Goal: Transaction & Acquisition: Obtain resource

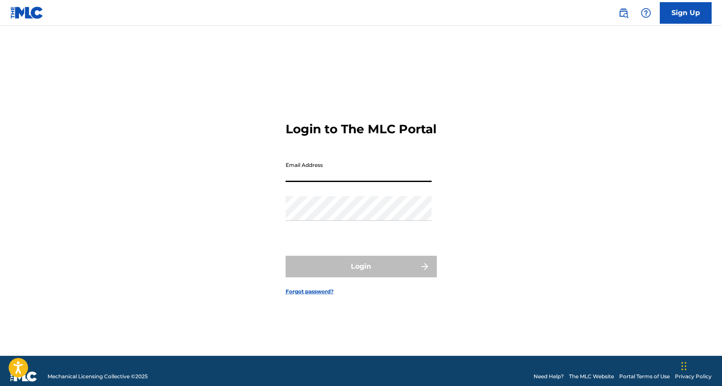
click at [332, 182] on input "Email Address" at bounding box center [358, 170] width 146 height 25
type input "[EMAIL_ADDRESS][DOMAIN_NAME]"
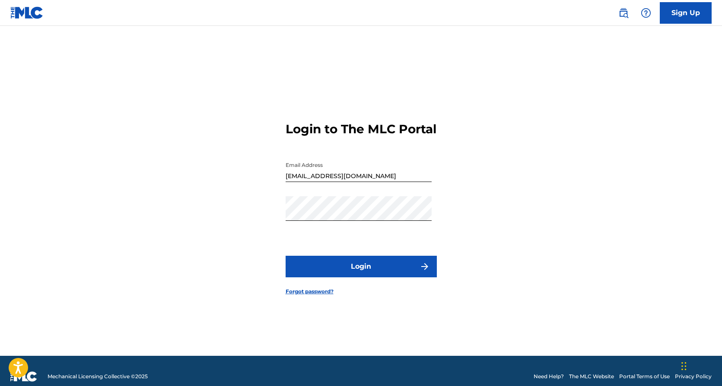
click at [394, 278] on button "Login" at bounding box center [360, 267] width 151 height 22
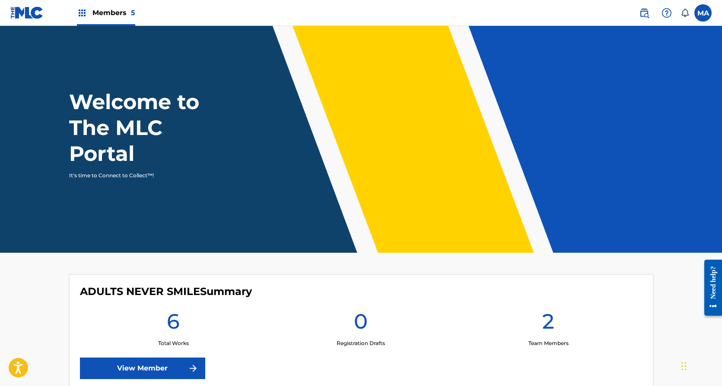
click at [98, 13] on span "Members 5" at bounding box center [113, 13] width 43 height 10
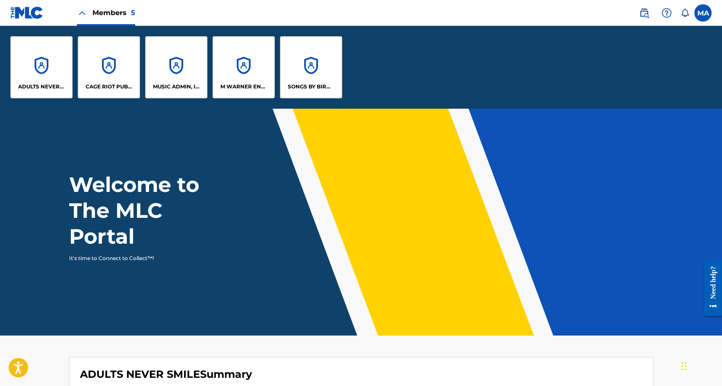
click at [107, 61] on div "CAGE RIOT PUBLISHING" at bounding box center [109, 67] width 62 height 62
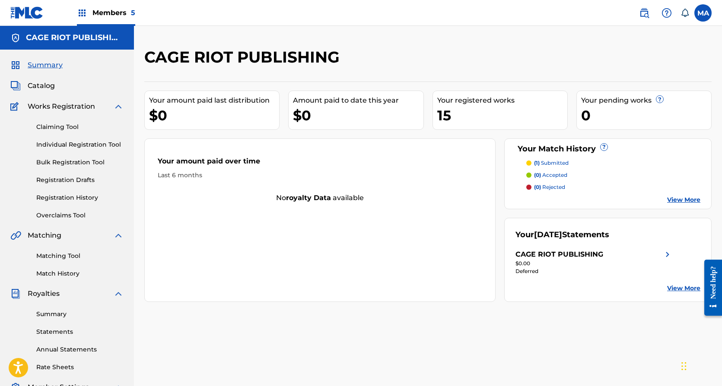
click at [57, 334] on link "Statements" at bounding box center [79, 332] width 87 height 9
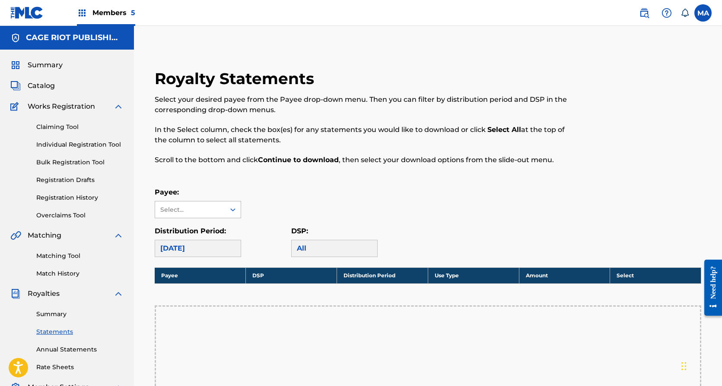
click at [229, 210] on icon at bounding box center [232, 210] width 9 height 9
click at [214, 230] on div "CAGE RIOT PUBLISHING" at bounding box center [197, 234] width 85 height 32
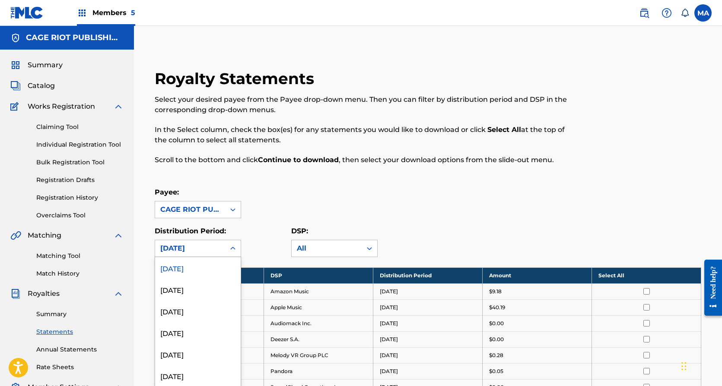
click at [225, 248] on div at bounding box center [233, 249] width 16 height 16
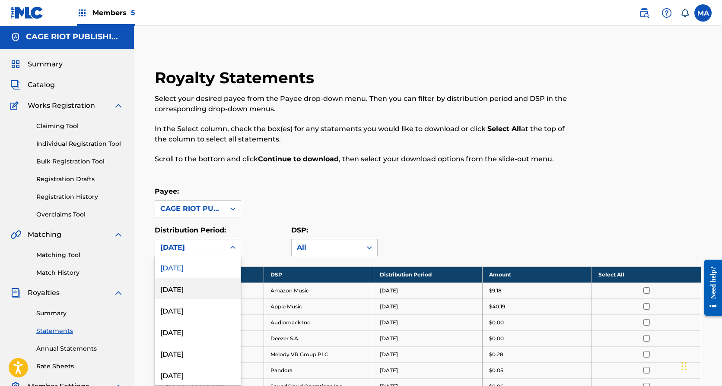
click at [193, 284] on div "[DATE]" at bounding box center [197, 289] width 85 height 22
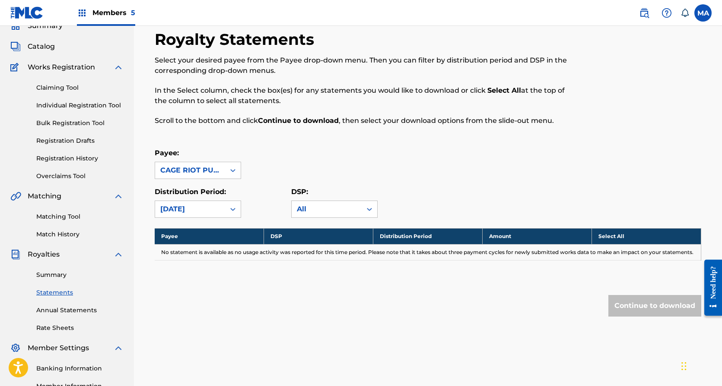
scroll to position [37, 0]
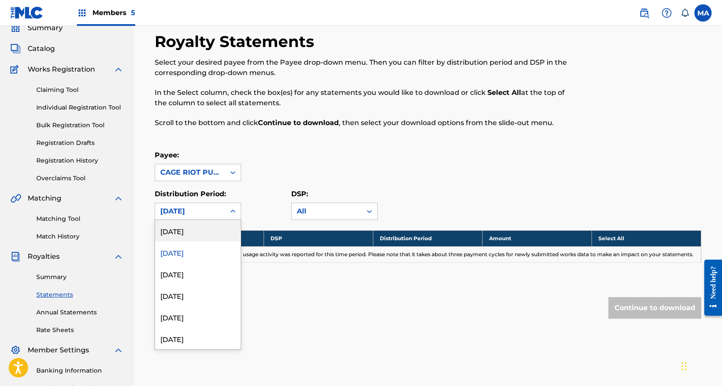
click at [226, 211] on div at bounding box center [233, 212] width 16 height 16
click at [203, 226] on div "[DATE]" at bounding box center [197, 231] width 85 height 22
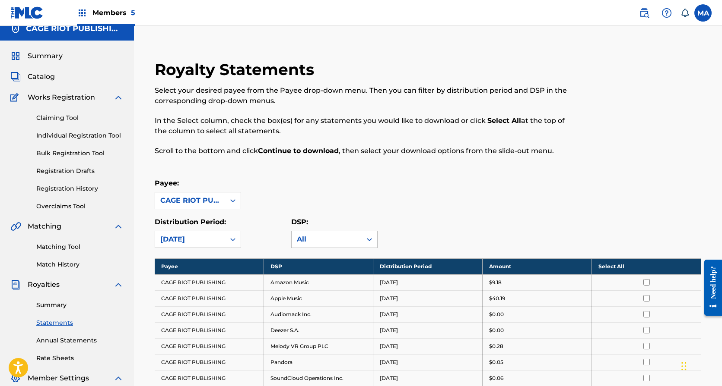
scroll to position [0, 0]
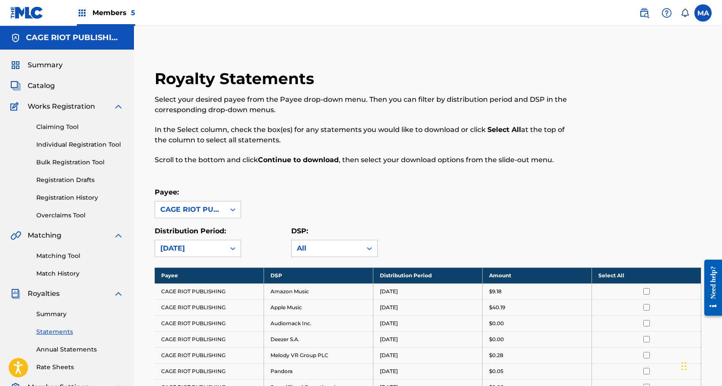
click at [115, 8] on span "Members 5" at bounding box center [113, 13] width 43 height 10
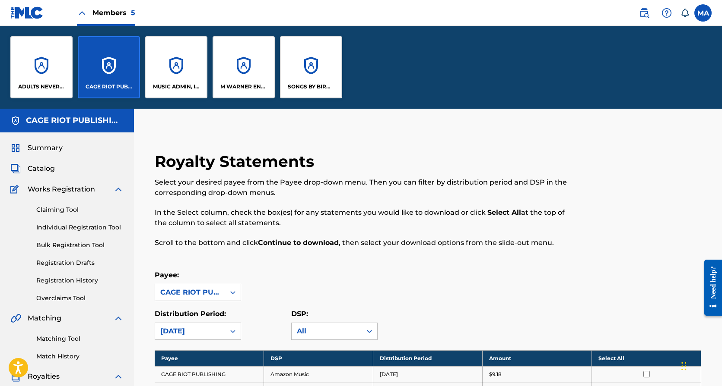
click at [24, 71] on div "ADULTS NEVER SMILE" at bounding box center [41, 67] width 62 height 62
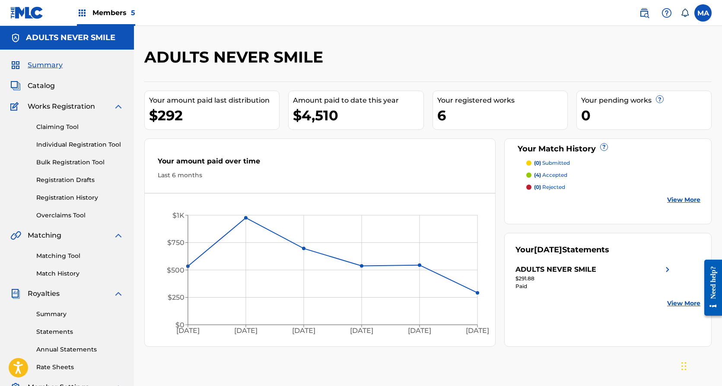
click at [69, 329] on link "Statements" at bounding box center [79, 332] width 87 height 9
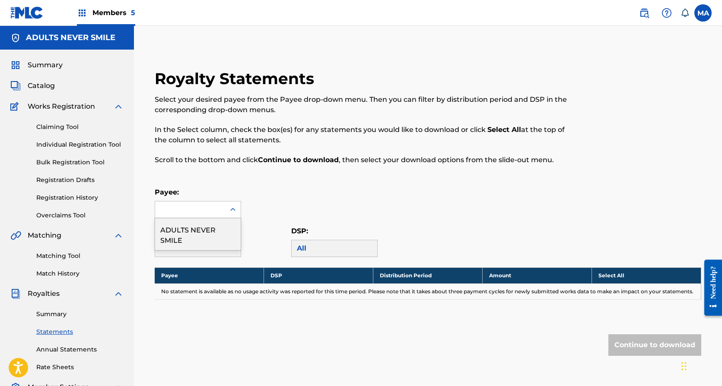
click at [235, 213] on icon at bounding box center [232, 210] width 9 height 9
click at [209, 228] on div "ADULTS NEVER SMILE" at bounding box center [197, 234] width 85 height 32
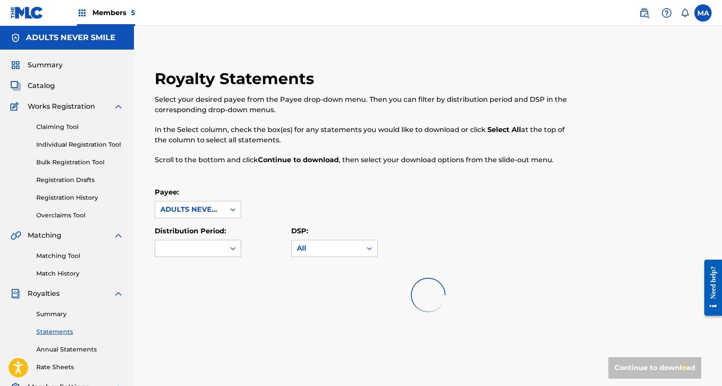
click at [217, 244] on div at bounding box center [190, 249] width 70 height 16
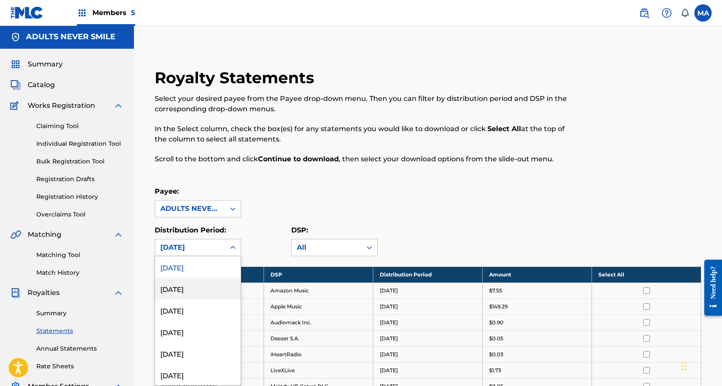
click at [195, 283] on div "[DATE]" at bounding box center [197, 289] width 85 height 22
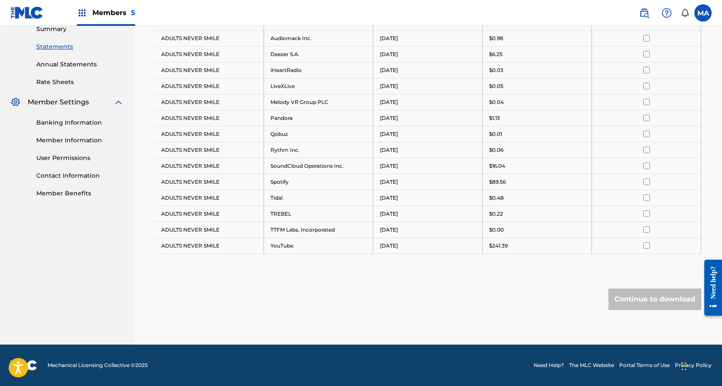
scroll to position [0, 0]
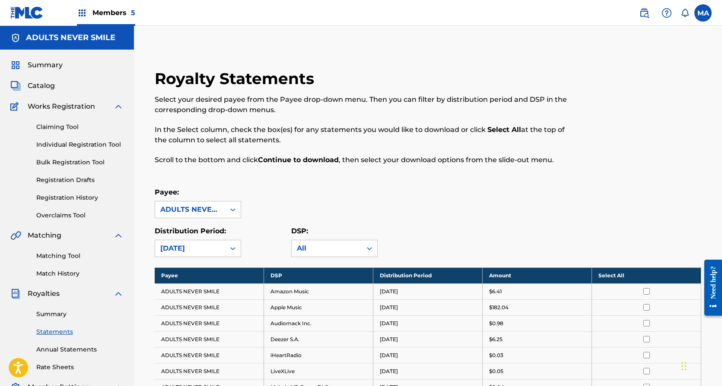
click at [58, 314] on link "Summary" at bounding box center [79, 314] width 87 height 9
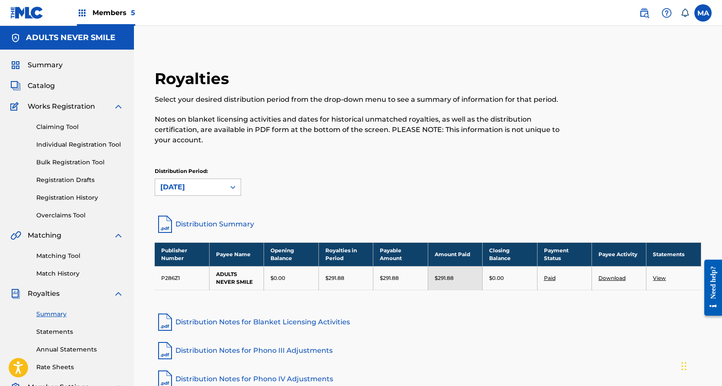
click at [235, 187] on icon at bounding box center [232, 187] width 9 height 9
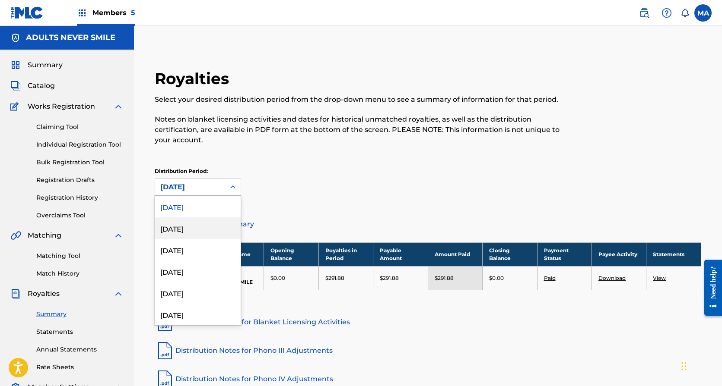
click at [185, 225] on div "[DATE]" at bounding box center [197, 229] width 85 height 22
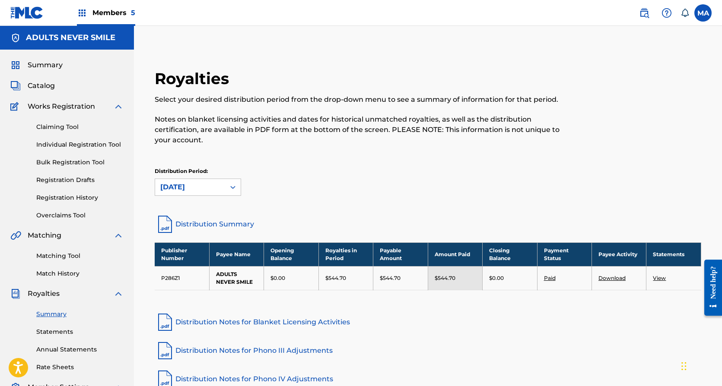
click at [118, 13] on span "Members 5" at bounding box center [113, 13] width 43 height 10
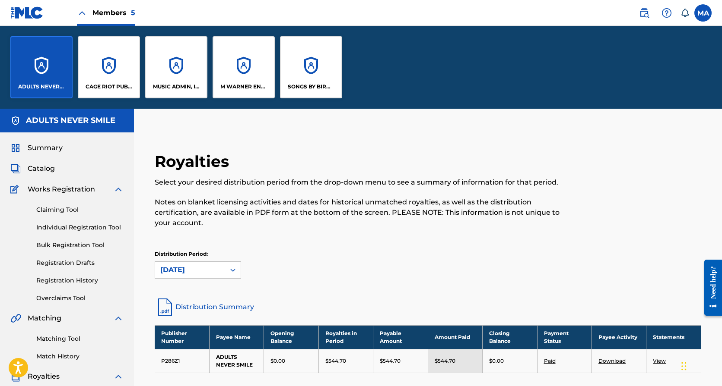
click at [253, 71] on div "M WARNER ENTERPRISES INC" at bounding box center [243, 67] width 62 height 62
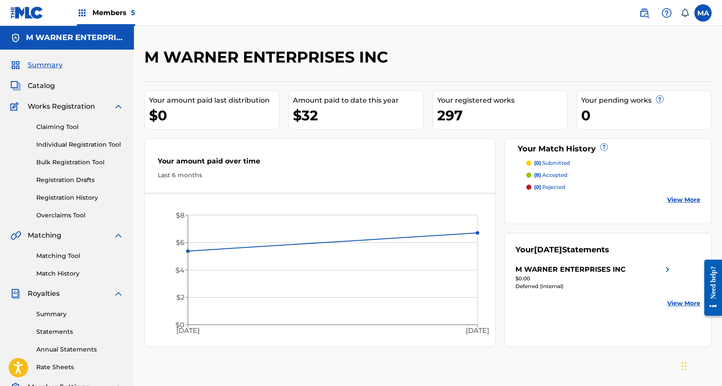
click at [56, 331] on link "Statements" at bounding box center [79, 332] width 87 height 9
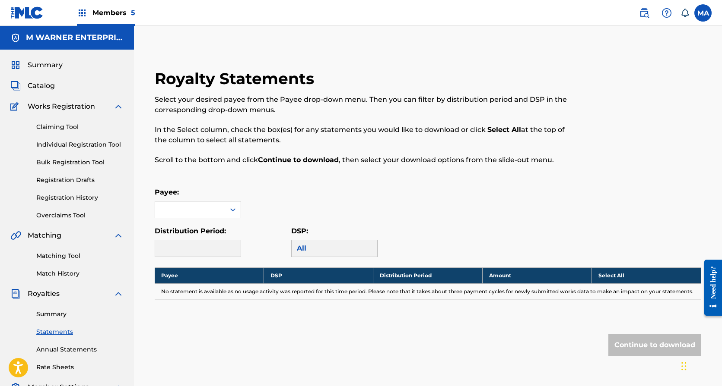
click at [219, 214] on div at bounding box center [190, 210] width 70 height 16
click at [209, 231] on div "M WARNER ENTERPRISES INC" at bounding box center [197, 234] width 85 height 32
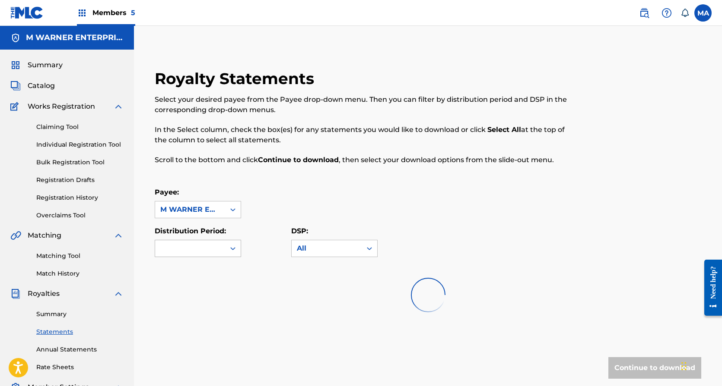
click at [209, 255] on div at bounding box center [190, 249] width 70 height 16
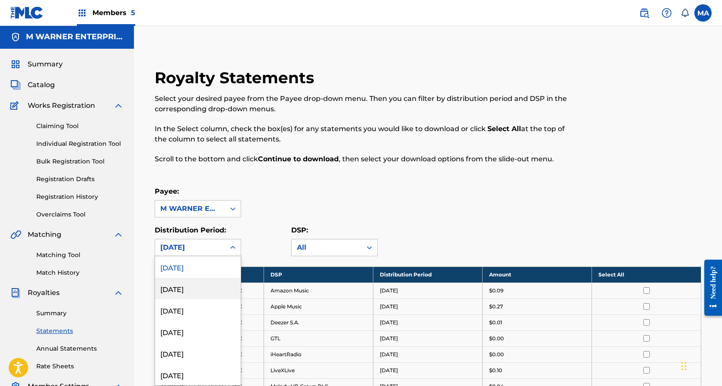
click at [180, 290] on div "[DATE]" at bounding box center [197, 289] width 85 height 22
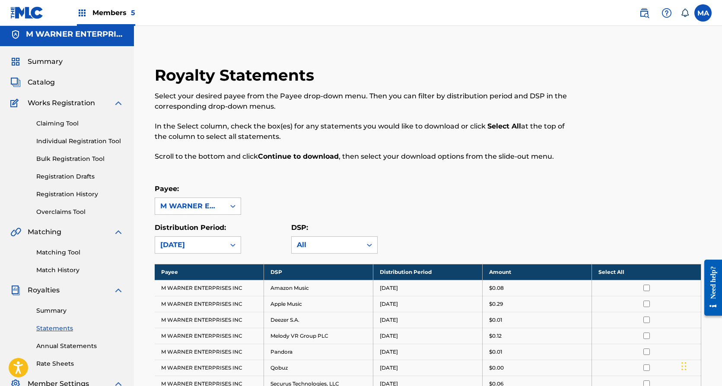
scroll to position [16, 0]
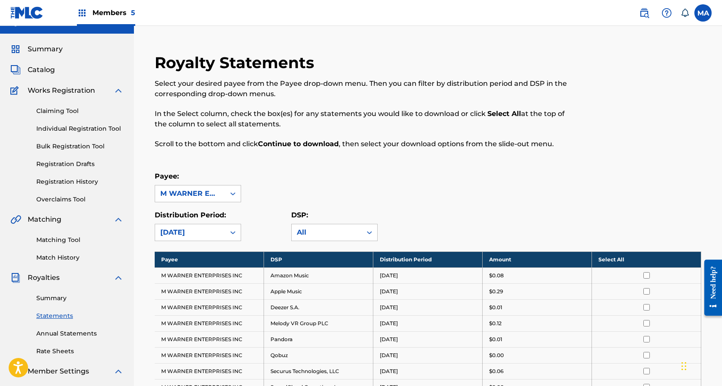
click at [645, 263] on th "Select All" at bounding box center [646, 260] width 109 height 16
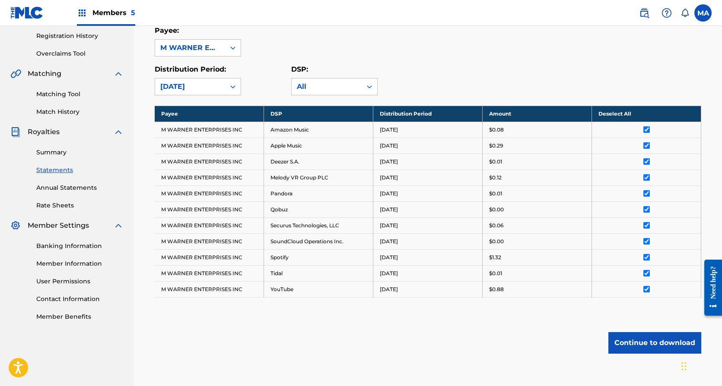
scroll to position [206, 0]
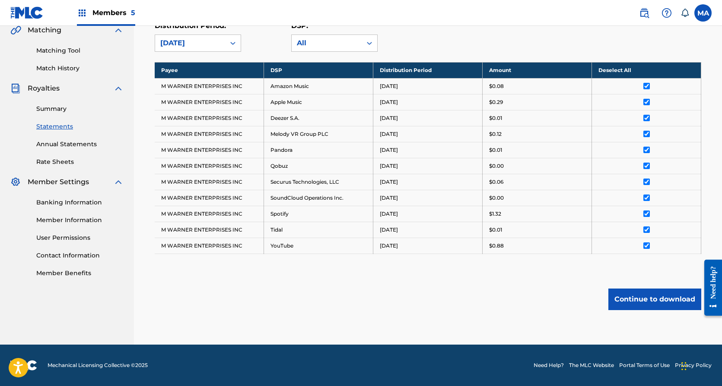
click at [643, 301] on button "Continue to download" at bounding box center [654, 300] width 93 height 22
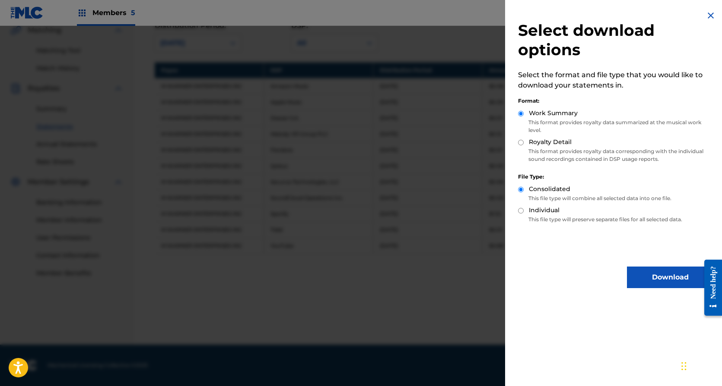
click at [521, 143] on input "Royalty Detail" at bounding box center [521, 143] width 6 height 6
radio input "true"
click at [643, 278] on button "Download" at bounding box center [670, 278] width 86 height 22
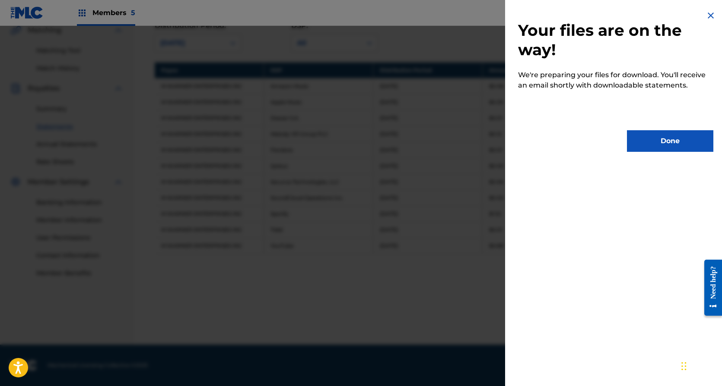
click at [671, 140] on button "Done" at bounding box center [670, 141] width 86 height 22
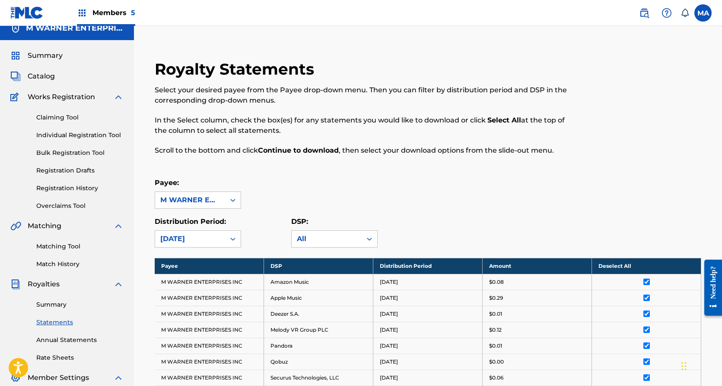
scroll to position [0, 0]
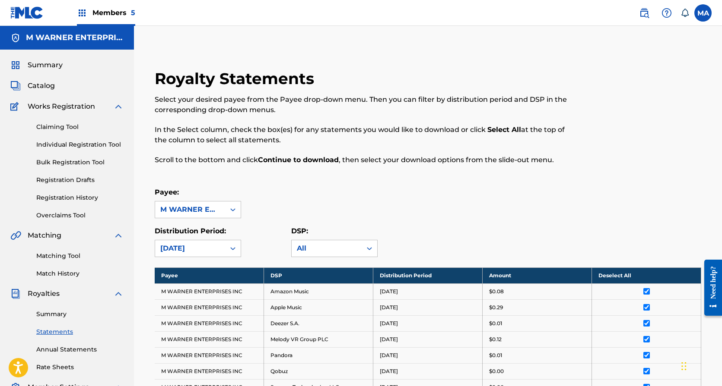
click at [104, 16] on span "Members 5" at bounding box center [113, 13] width 43 height 10
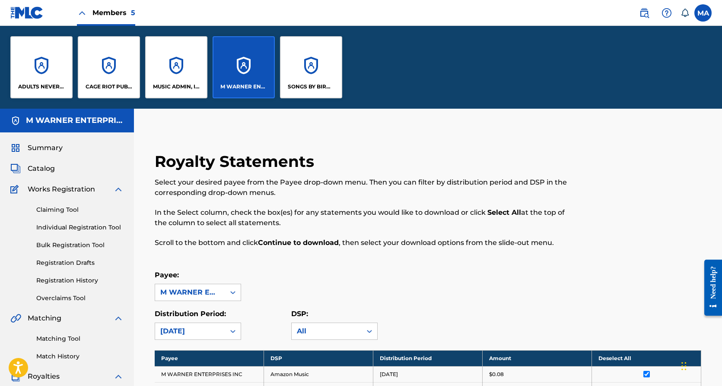
click at [292, 67] on div "SONGS BY BIRD PUBLISHING" at bounding box center [311, 67] width 62 height 62
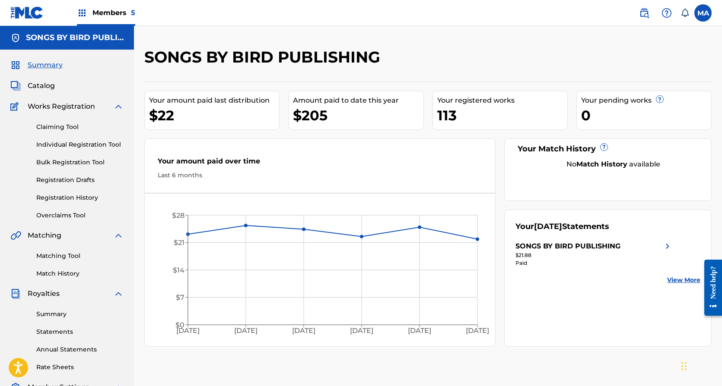
click at [62, 313] on link "Summary" at bounding box center [79, 314] width 87 height 9
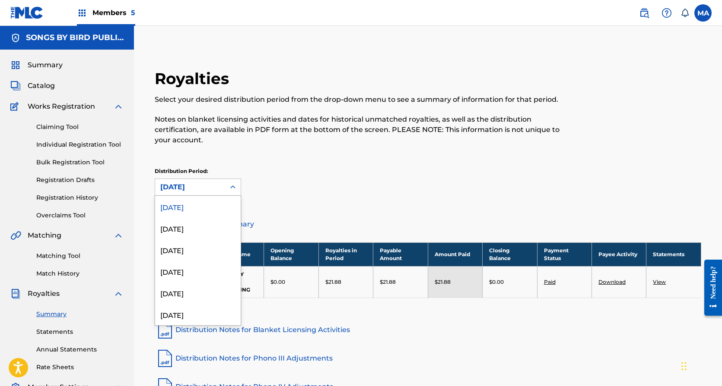
click at [192, 187] on div "[DATE]" at bounding box center [190, 187] width 60 height 10
click at [184, 231] on div "[DATE]" at bounding box center [197, 229] width 85 height 22
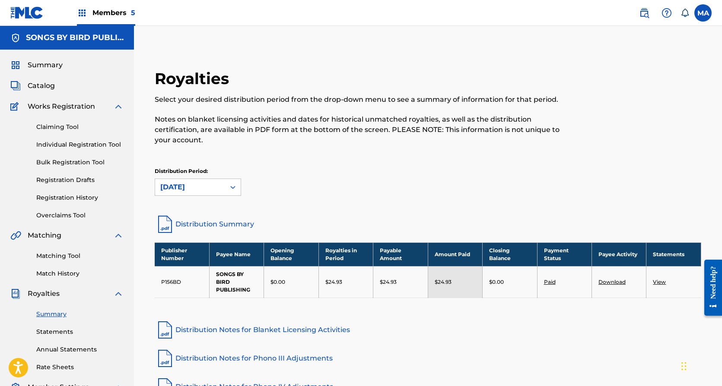
click at [105, 11] on span "Members 5" at bounding box center [113, 13] width 43 height 10
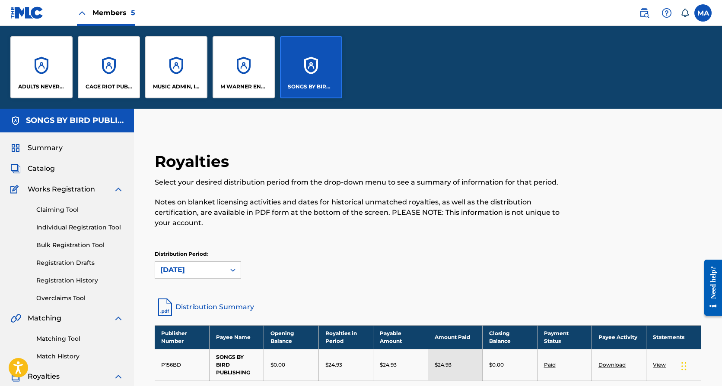
click at [242, 50] on div "M WARNER ENTERPRISES INC" at bounding box center [243, 67] width 62 height 62
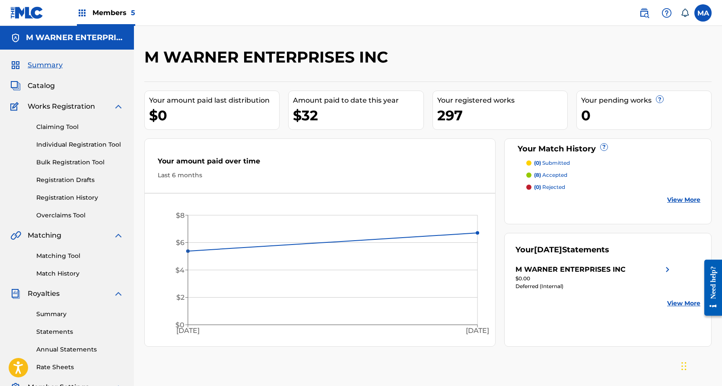
click at [60, 312] on link "Summary" at bounding box center [79, 314] width 87 height 9
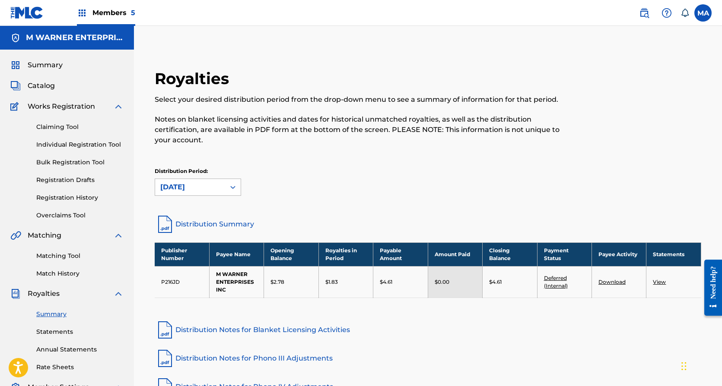
click at [213, 191] on div "[DATE]" at bounding box center [190, 187] width 60 height 10
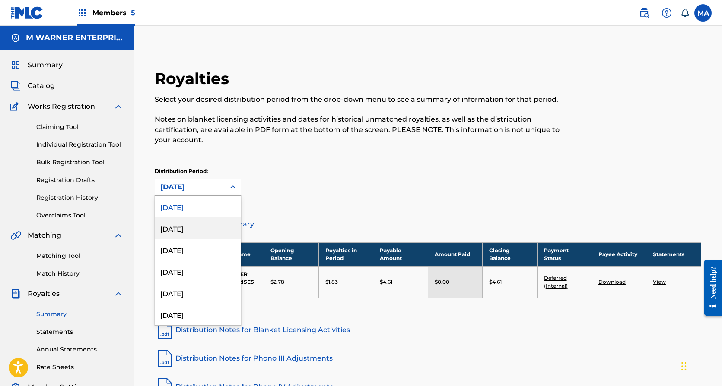
click at [182, 228] on div "[DATE]" at bounding box center [197, 229] width 85 height 22
